Goal: Check status

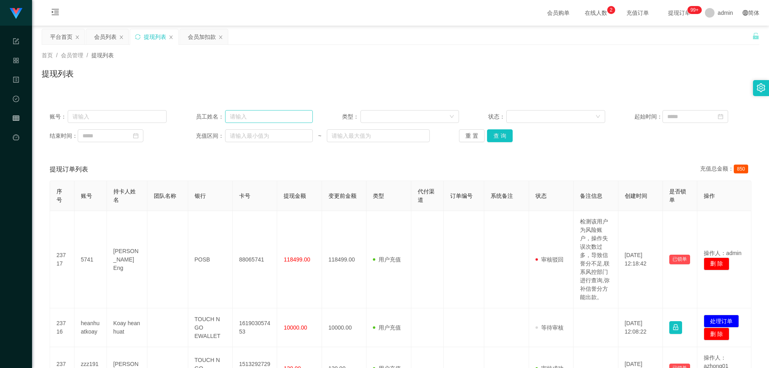
scroll to position [40, 0]
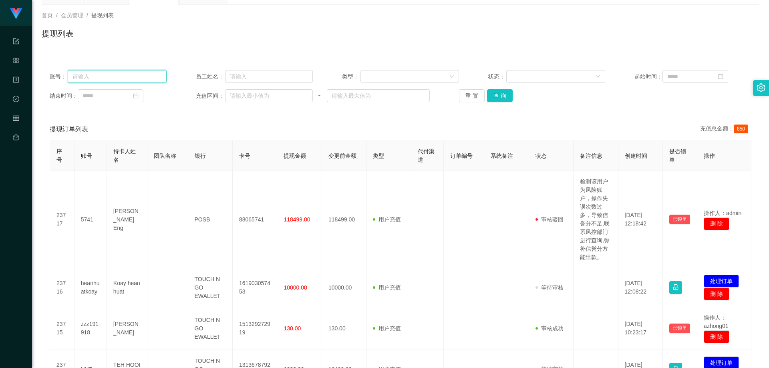
click at [127, 79] on input "text" at bounding box center [117, 76] width 99 height 13
paste input "world light 12"
click at [103, 75] on input "world light 12" at bounding box center [117, 76] width 99 height 13
type input "worldlight12"
click at [501, 99] on button "查 询" at bounding box center [500, 95] width 26 height 13
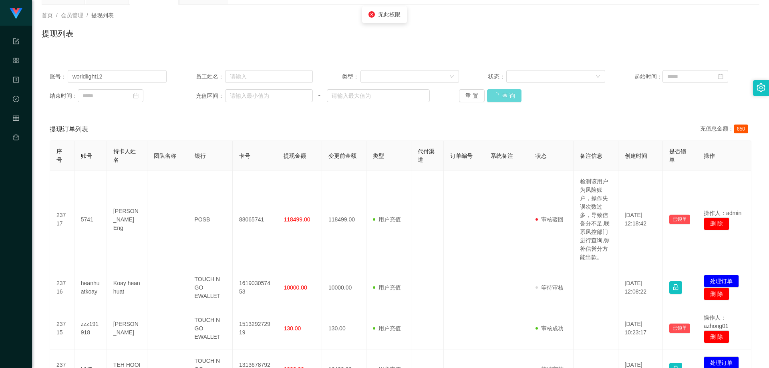
click at [552, 120] on div "提现订单列表 充值总金额： 850" at bounding box center [401, 129] width 702 height 22
drag, startPoint x: 302, startPoint y: 44, endPoint x: 209, endPoint y: 69, distance: 96.3
click at [302, 44] on div "提现列表" at bounding box center [401, 37] width 718 height 18
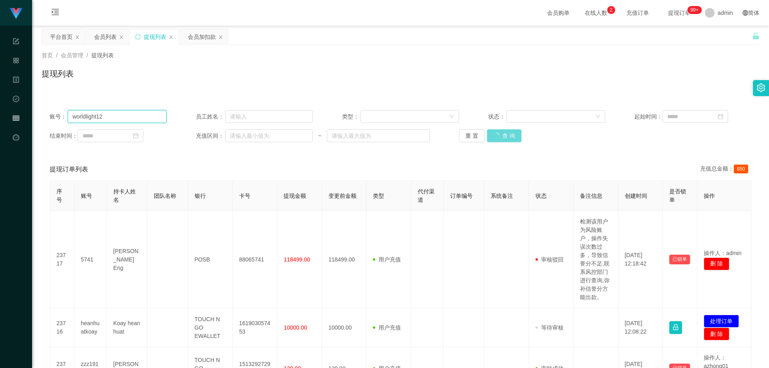
click at [125, 117] on input "worldlight12" at bounding box center [117, 116] width 99 height 13
click at [252, 82] on div "提现列表" at bounding box center [401, 77] width 718 height 18
drag, startPoint x: 501, startPoint y: 58, endPoint x: 673, endPoint y: 0, distance: 180.9
click at [502, 59] on div "首页 / 会员管理 / 提现列表 /" at bounding box center [401, 55] width 718 height 8
